Goal: Task Accomplishment & Management: Complete application form

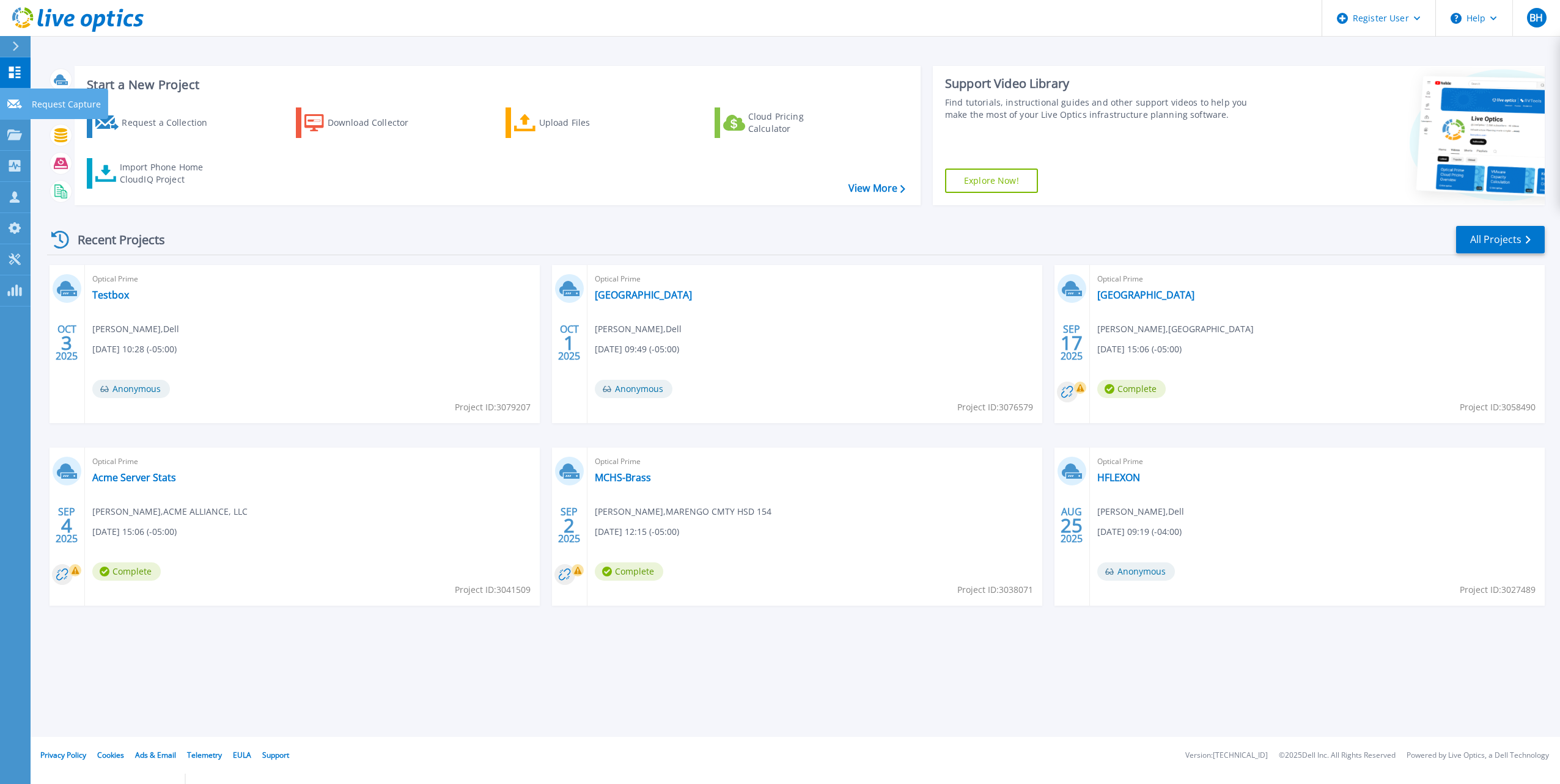
click at [3, 103] on link "Request Capture Request Capture" at bounding box center [15, 103] width 30 height 31
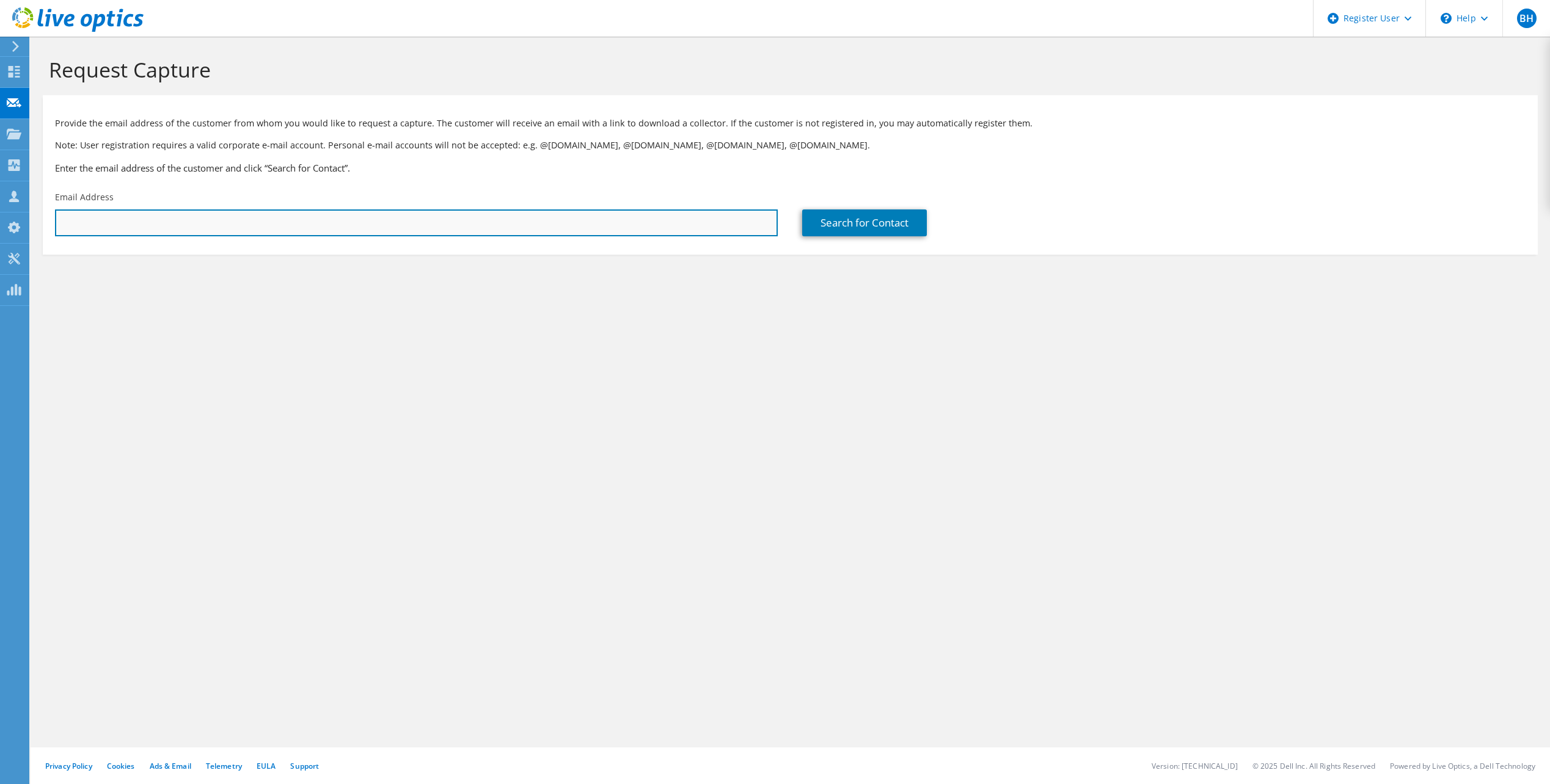
click at [245, 214] on input "text" at bounding box center [417, 223] width 723 height 27
paste input "blake.carlson@sweci.com"
type input "blake.carlson@sweci.com"
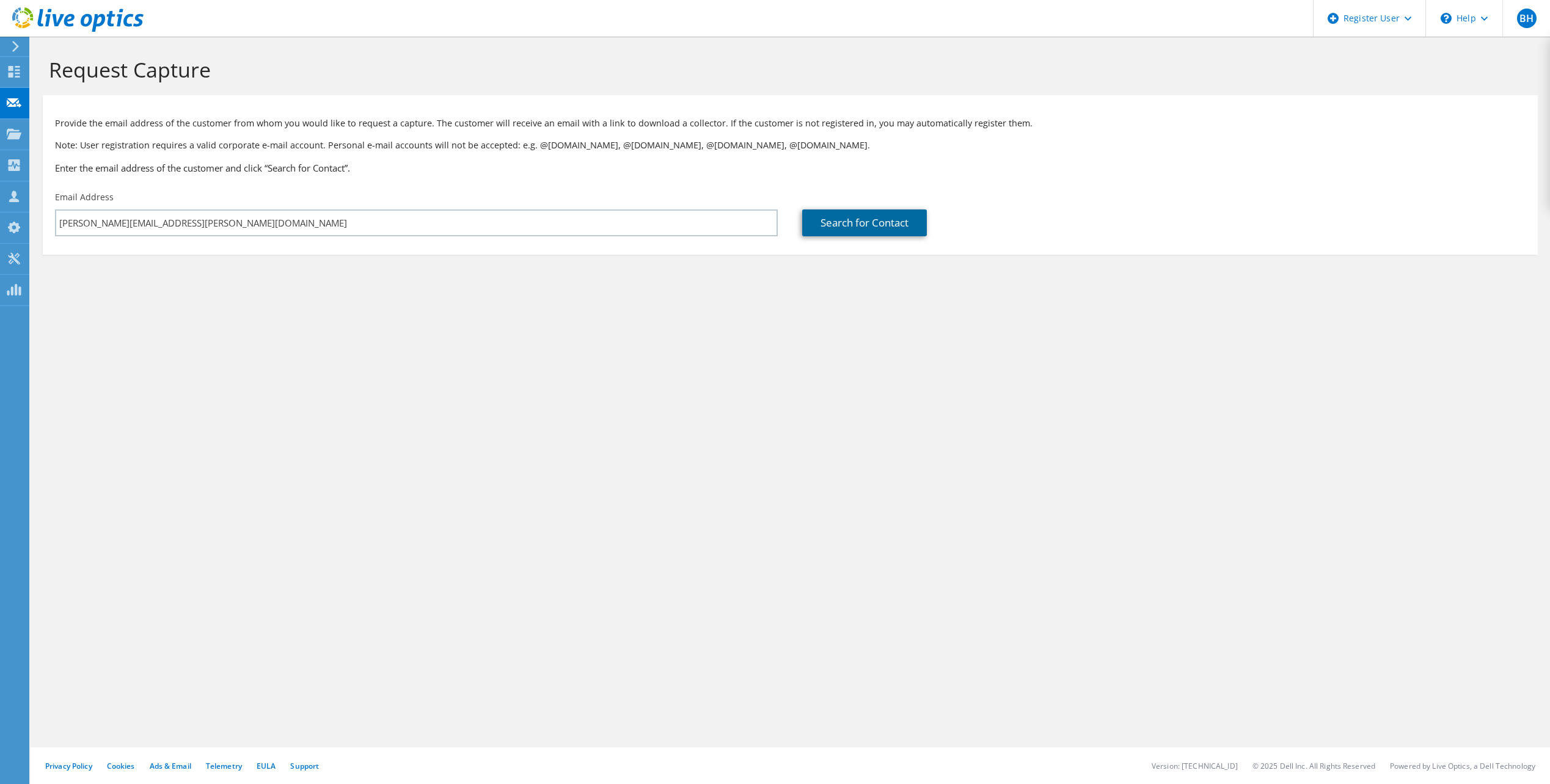
click at [854, 217] on link "Search for Contact" at bounding box center [864, 223] width 125 height 27
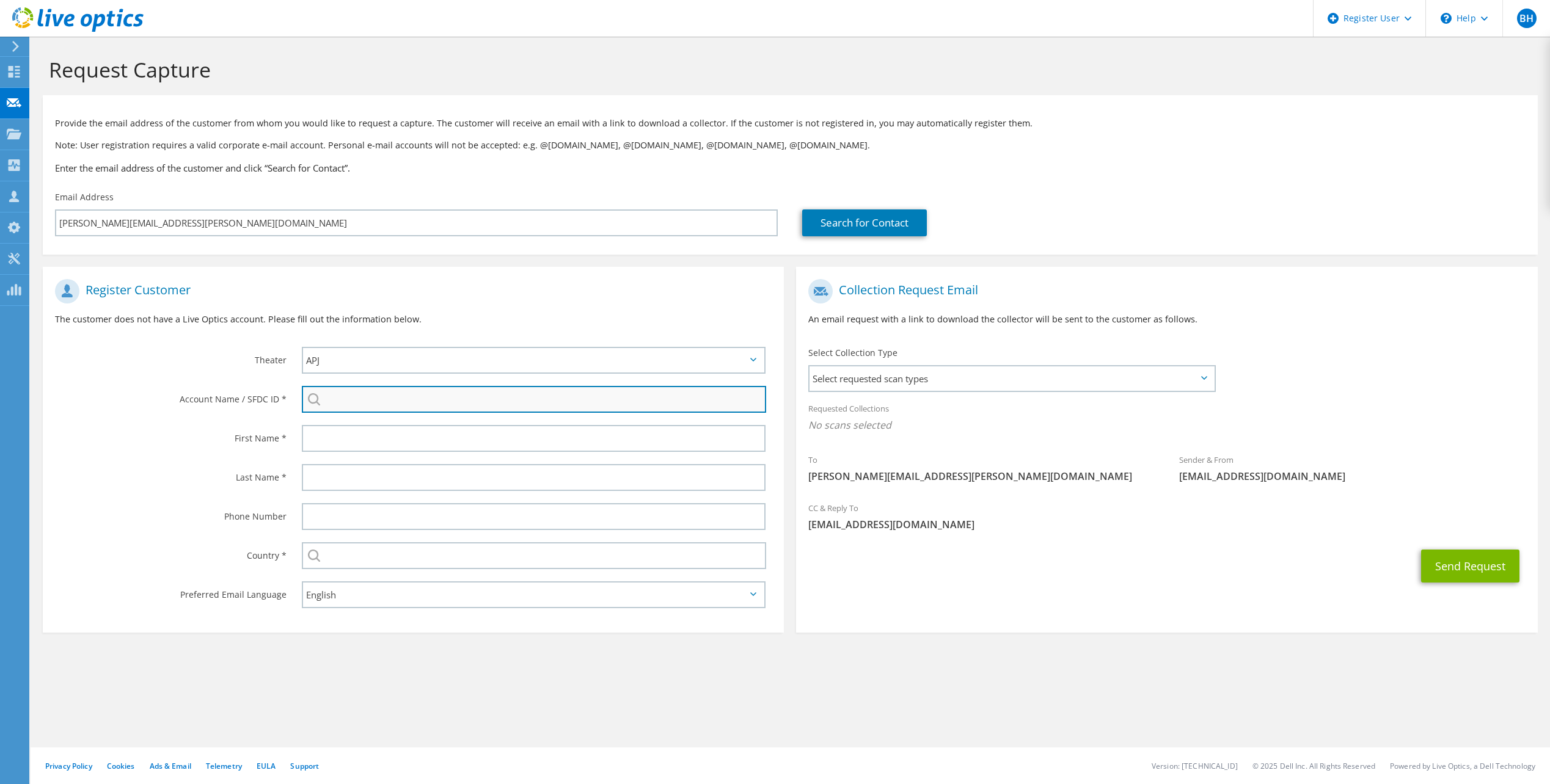
click at [366, 394] on input "search" at bounding box center [534, 399] width 464 height 27
click at [364, 395] on input "search" at bounding box center [534, 399] width 464 height 27
paste input "Southwestern Electric Cooperative"
type input "Southwestern Electric Cooperative"
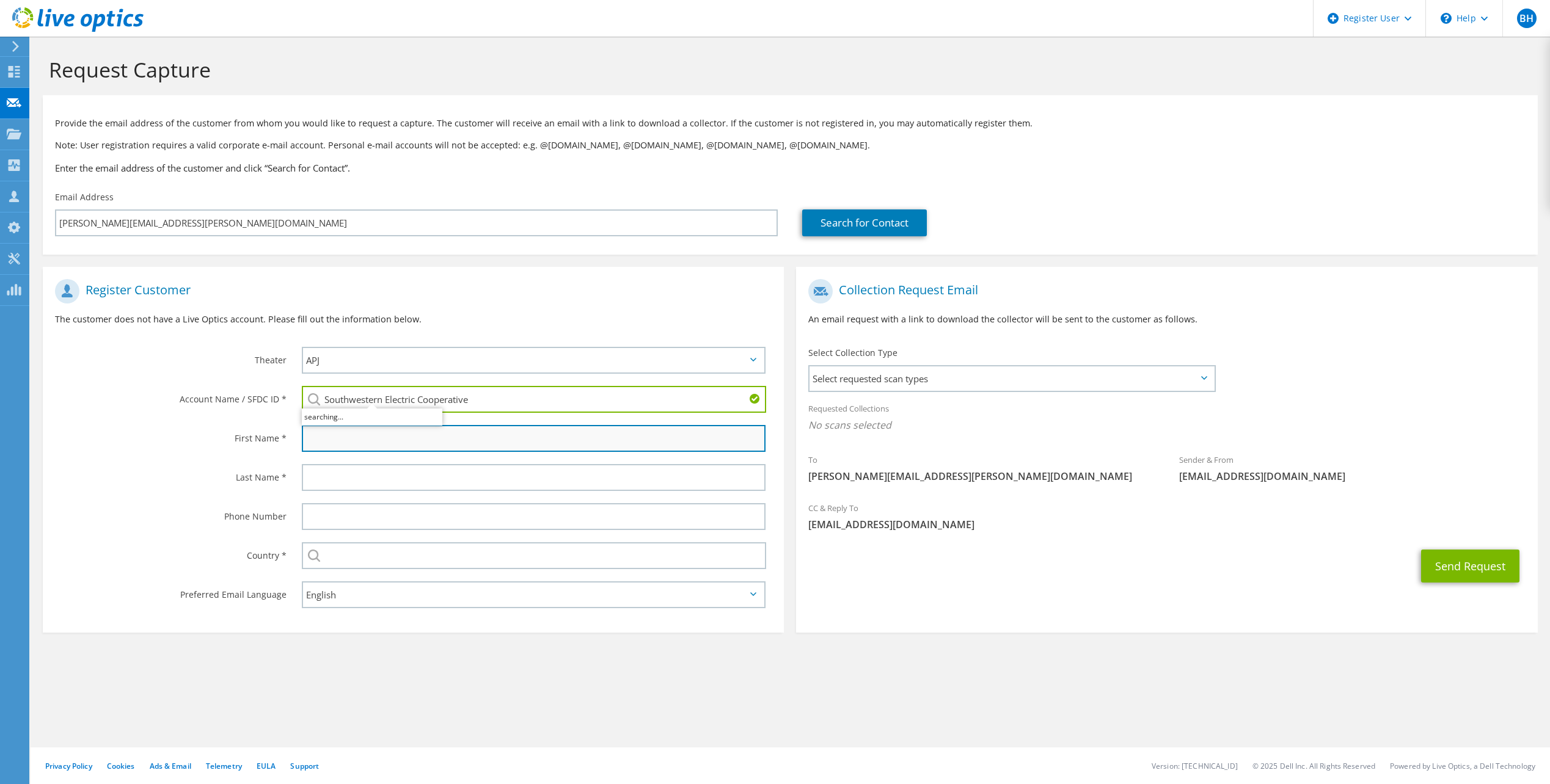
click at [401, 444] on input "text" at bounding box center [534, 439] width 464 height 27
type input "Blake"
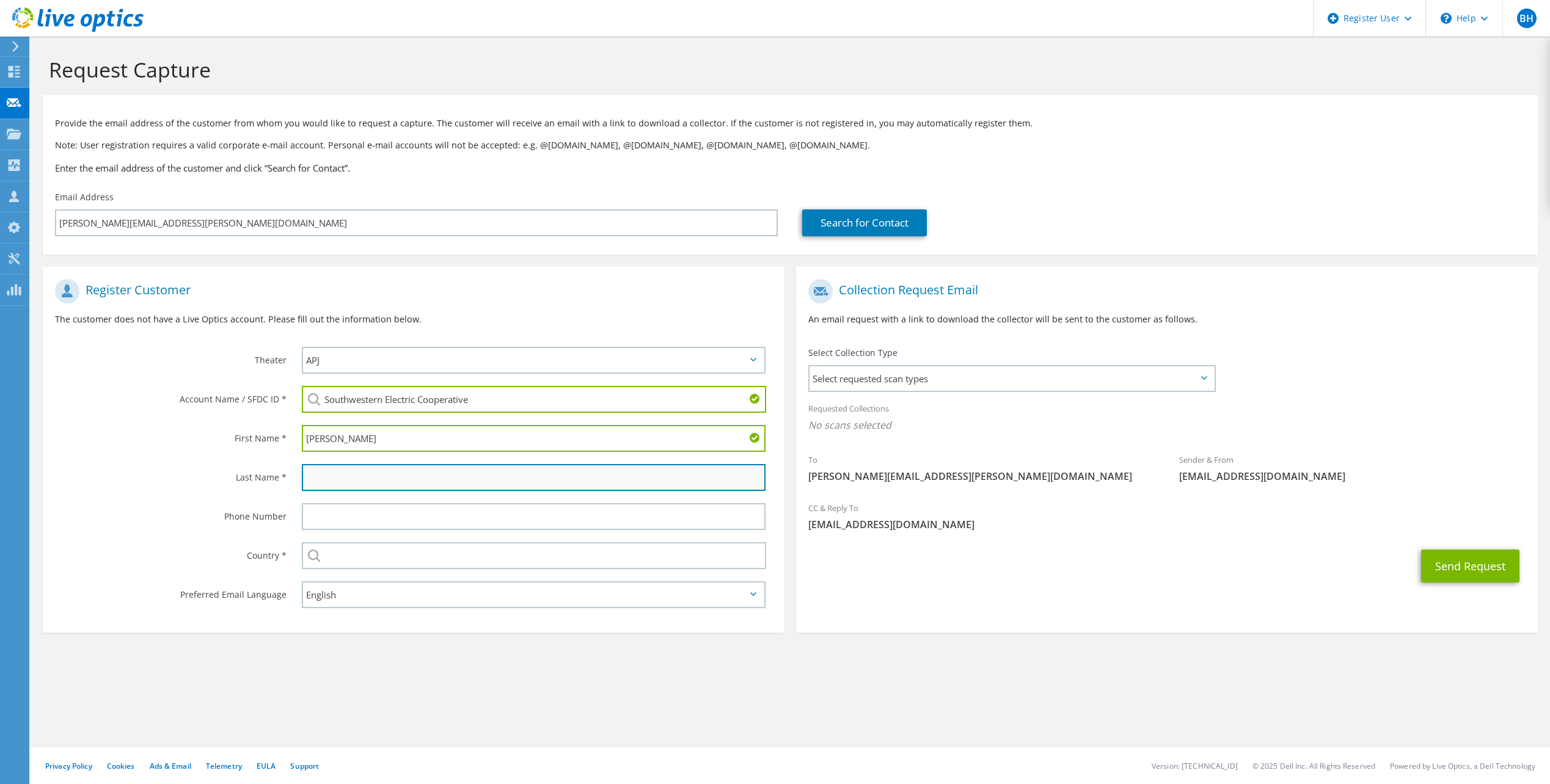
click at [406, 473] on input "text" at bounding box center [534, 477] width 464 height 27
click at [439, 480] on input "text" at bounding box center [534, 477] width 464 height 27
type input "Carlson"
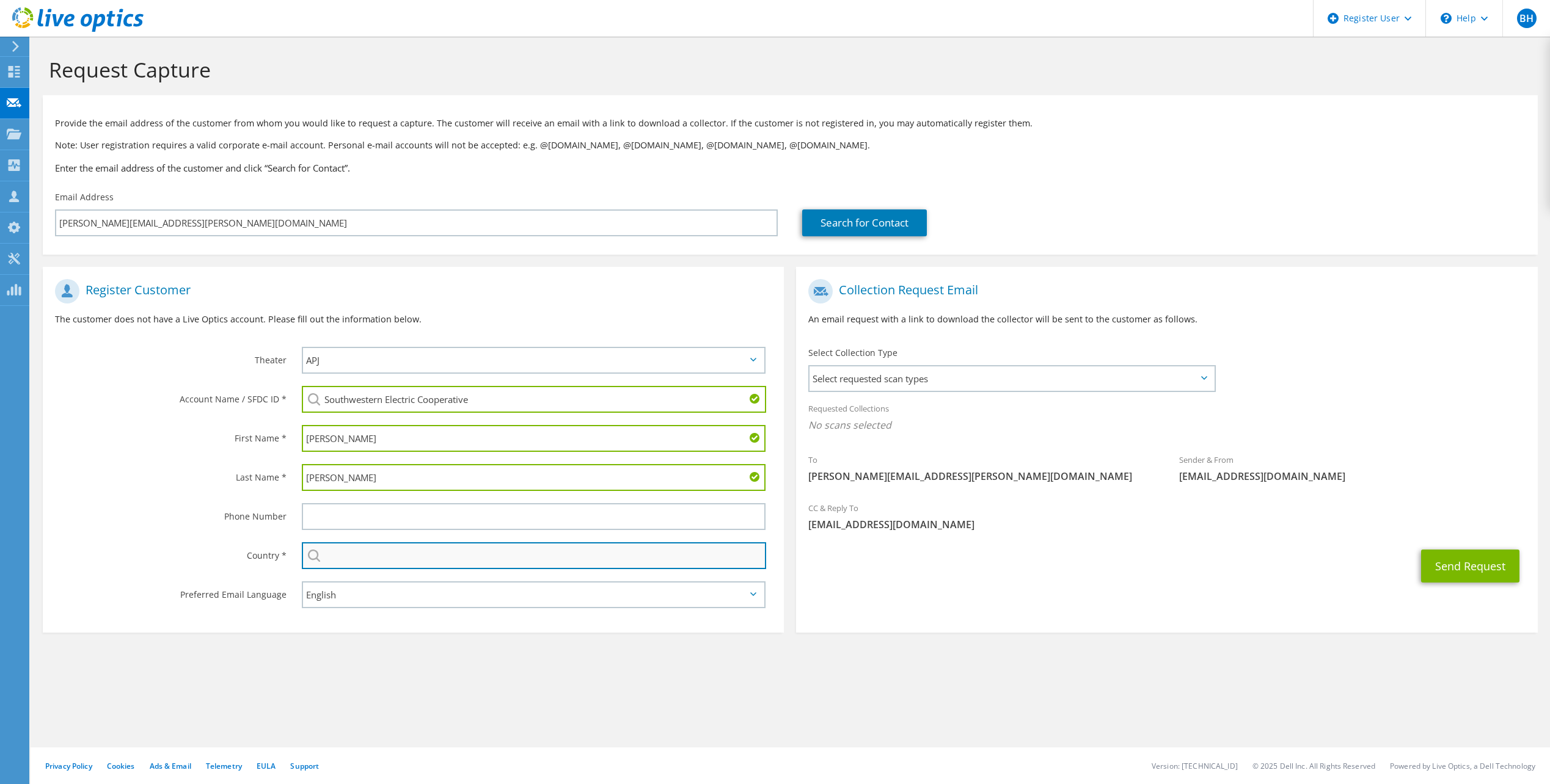
click at [430, 557] on input "text" at bounding box center [534, 556] width 464 height 27
type input "United States"
type input "6185453197"
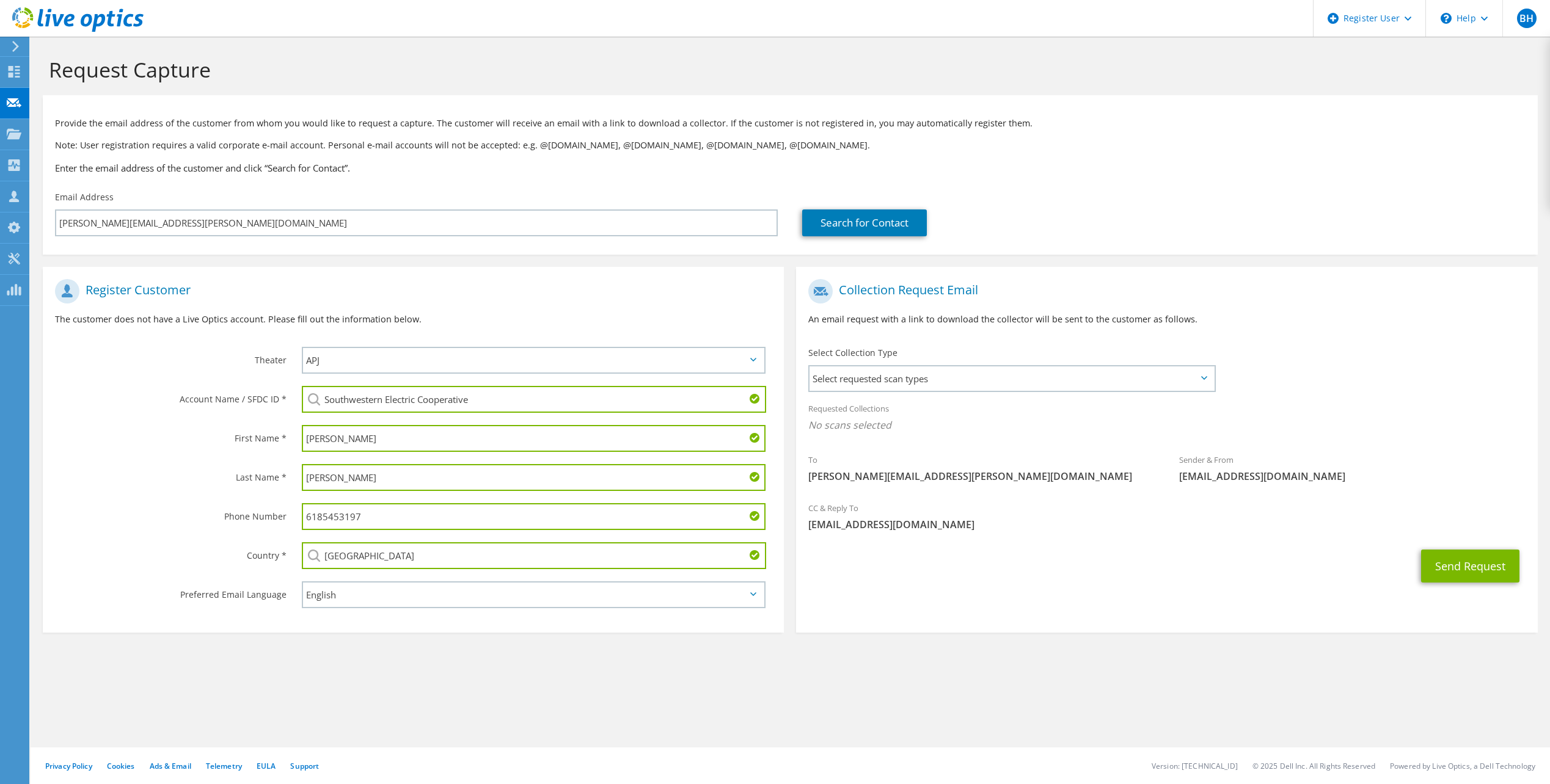
drag, startPoint x: 402, startPoint y: 516, endPoint x: 280, endPoint y: 530, distance: 122.8
click at [280, 530] on div "Phone Number 6185453197" at bounding box center [413, 516] width 742 height 39
click at [119, 529] on div "Phone Number" at bounding box center [166, 516] width 247 height 38
click at [887, 372] on span "Select requested scan types" at bounding box center [1012, 379] width 404 height 24
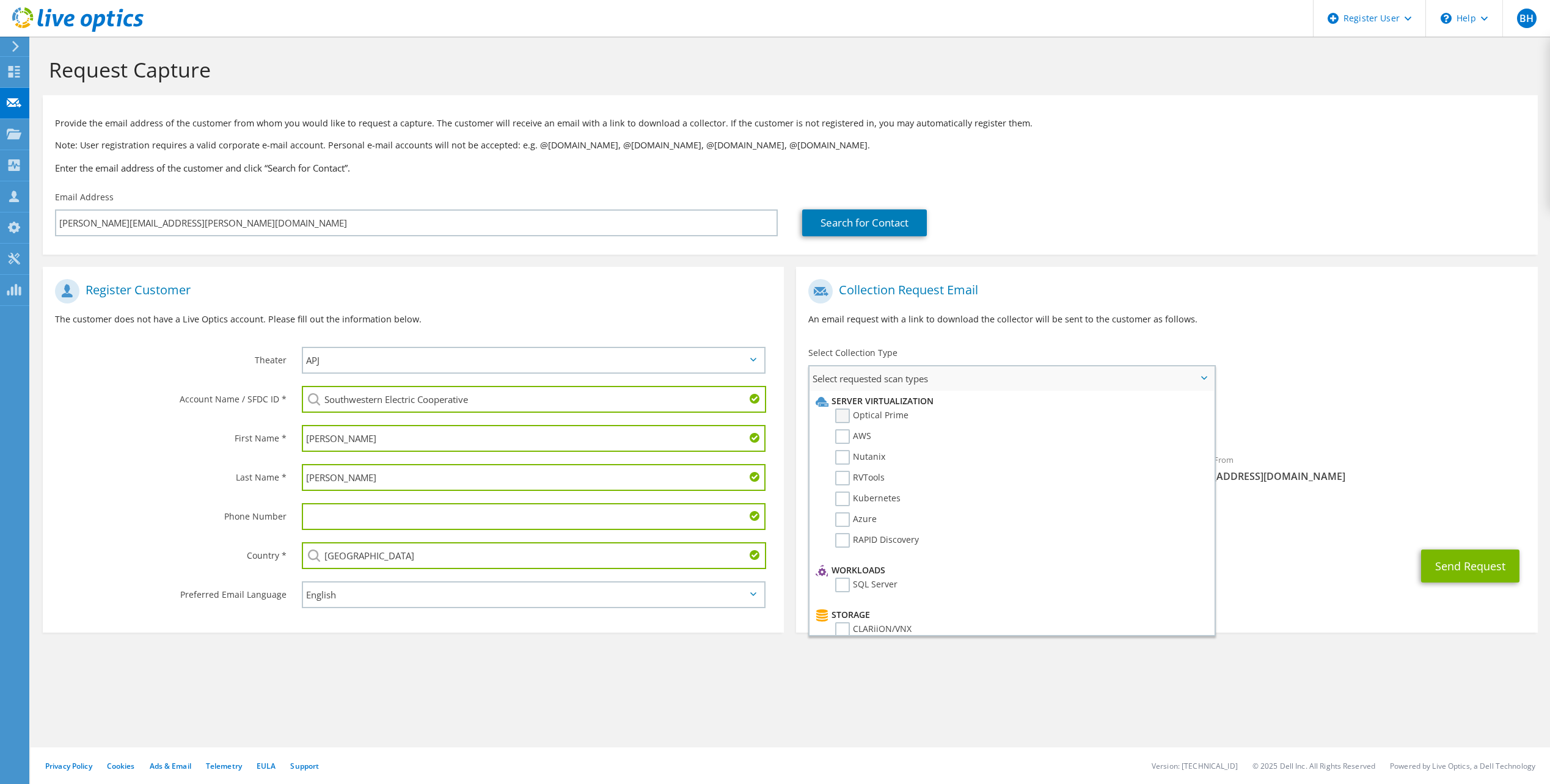
click at [846, 412] on label "Optical Prime" at bounding box center [872, 416] width 73 height 14
click at [0, 0] on input "Optical Prime" at bounding box center [0, 0] width 0 height 0
click at [1352, 319] on p "An email request with a link to download the collector will be sent to the cust…" at bounding box center [1166, 319] width 717 height 13
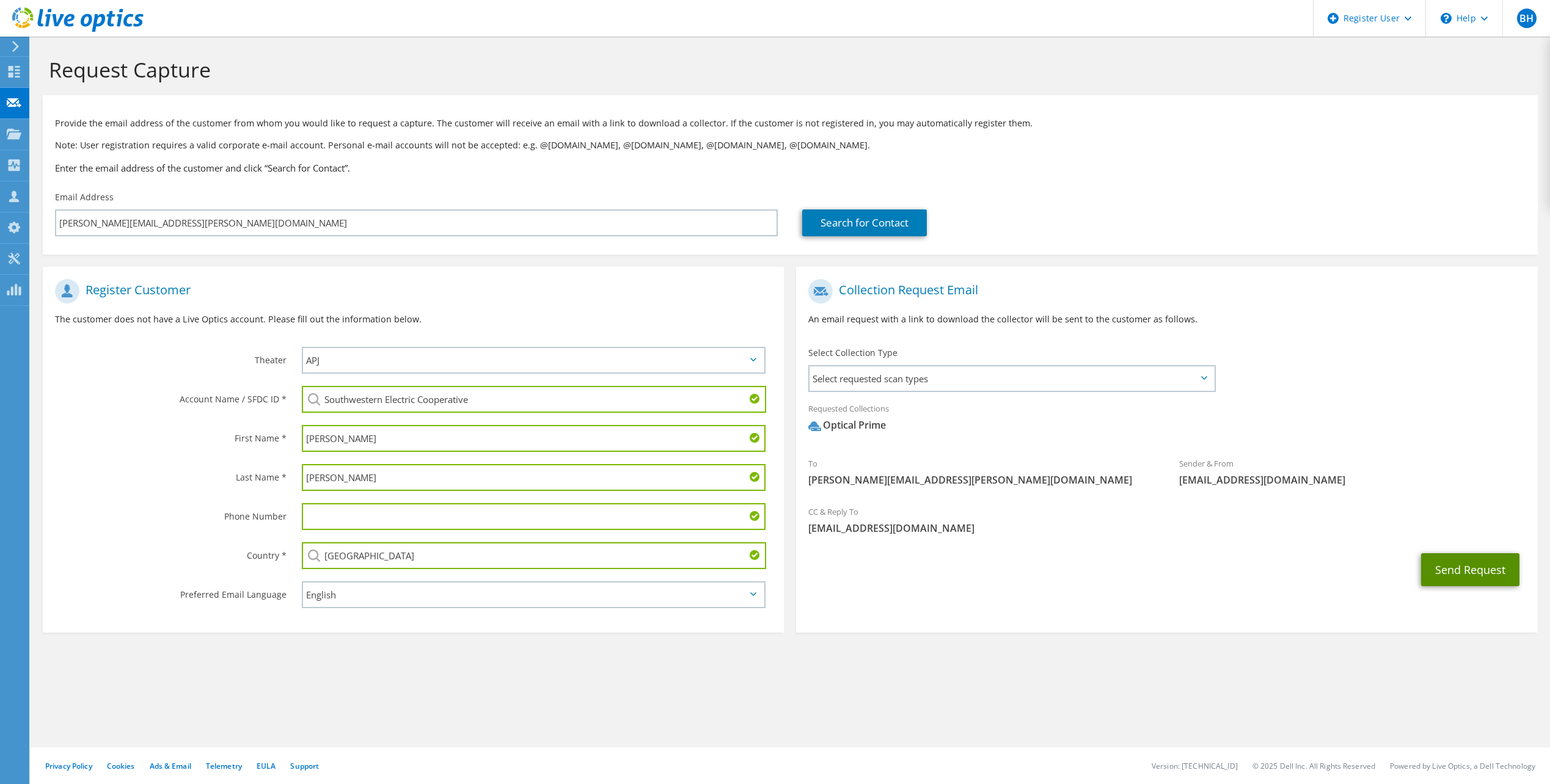
click at [1475, 572] on button "Send Request" at bounding box center [1471, 570] width 99 height 33
